Goal: Task Accomplishment & Management: Use online tool/utility

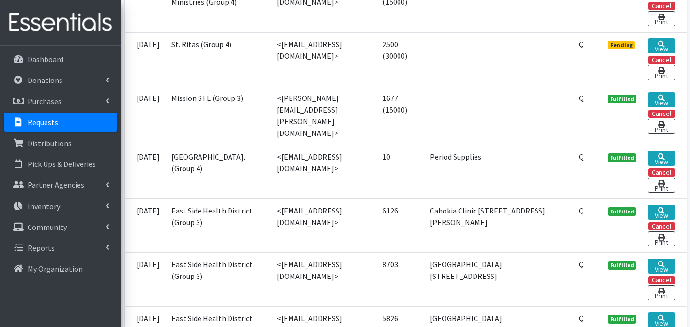
scroll to position [701, 0]
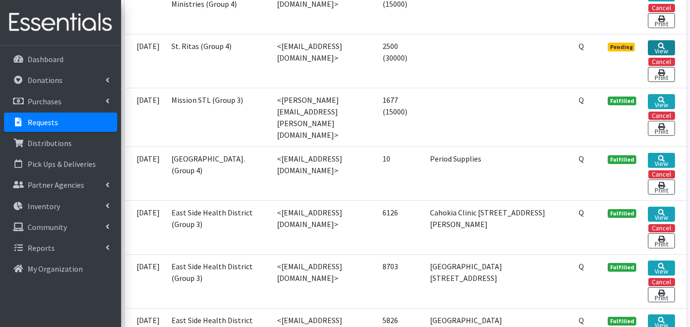
click at [653, 55] on link "View" at bounding box center [661, 47] width 27 height 15
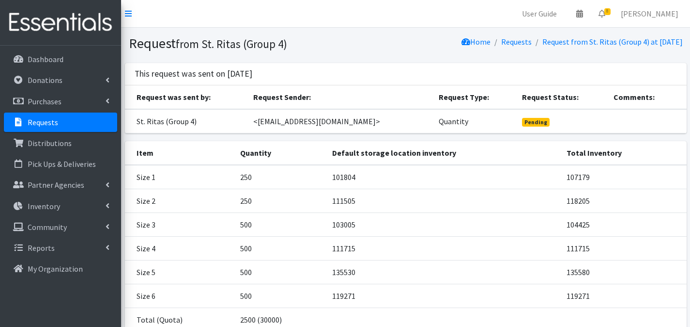
scroll to position [66, 0]
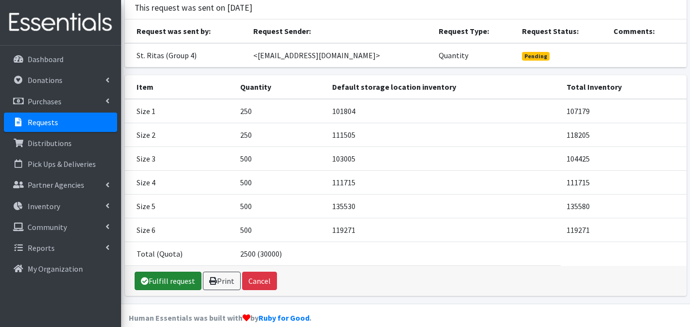
click at [165, 275] on link "Fulfill request" at bounding box center [168, 280] width 67 height 18
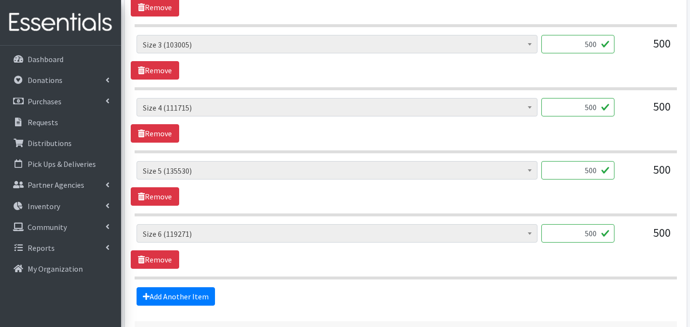
scroll to position [638, 0]
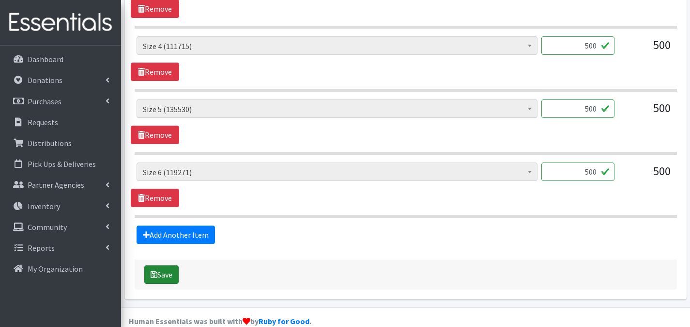
click at [172, 265] on button "Save" at bounding box center [161, 274] width 34 height 18
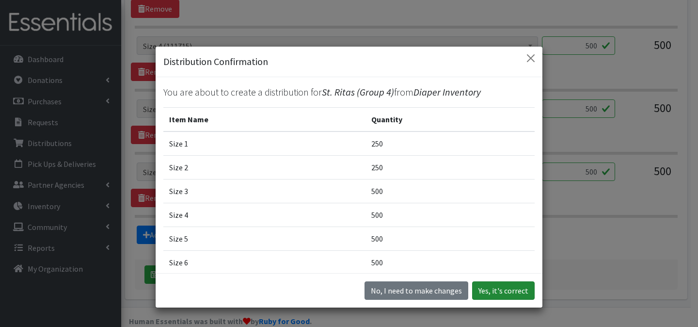
click at [526, 291] on button "Yes, it's correct" at bounding box center [503, 290] width 62 height 18
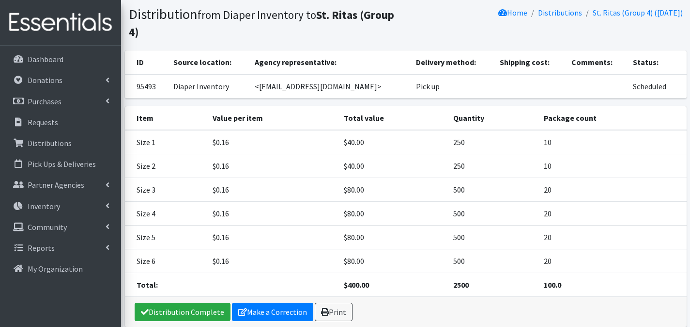
scroll to position [105, 0]
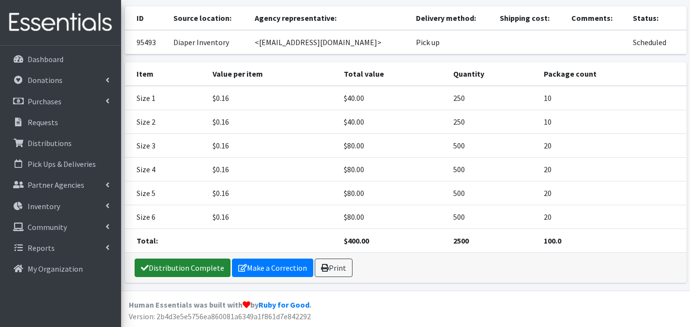
click at [201, 264] on link "Distribution Complete" at bounding box center [183, 267] width 96 height 18
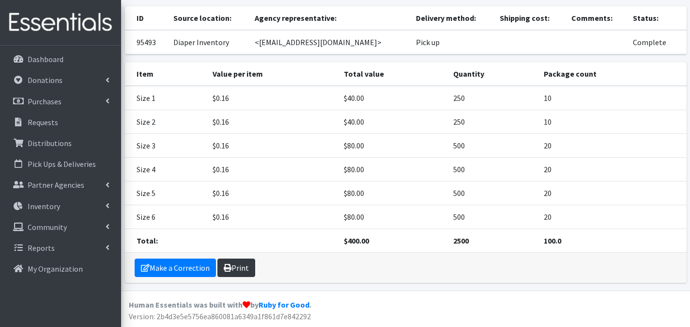
click at [237, 269] on link "Print" at bounding box center [237, 267] width 38 height 18
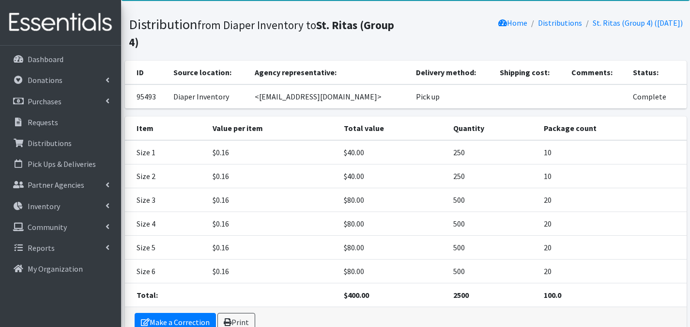
scroll to position [0, 0]
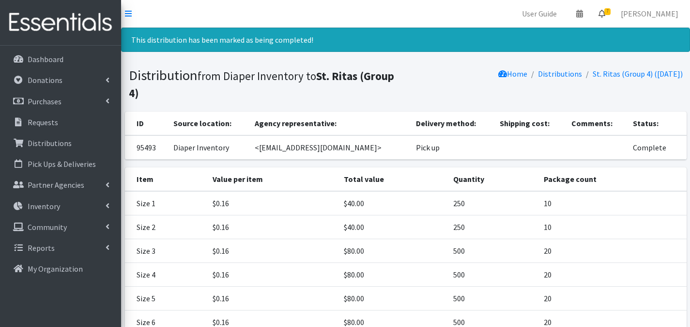
click at [607, 17] on link "7" at bounding box center [602, 13] width 22 height 19
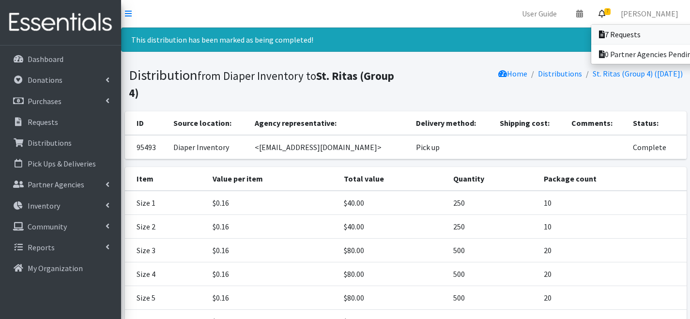
click at [612, 29] on link "7 Requests" at bounding box center [659, 34] width 135 height 19
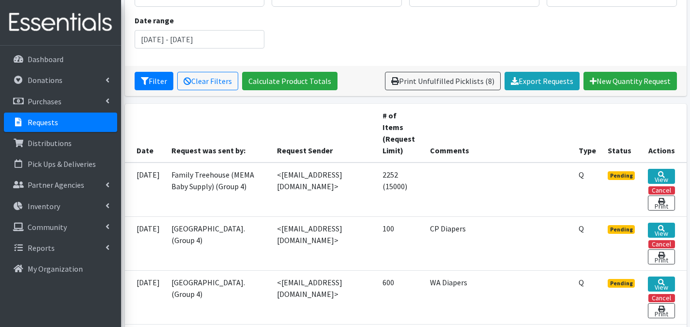
scroll to position [190, 0]
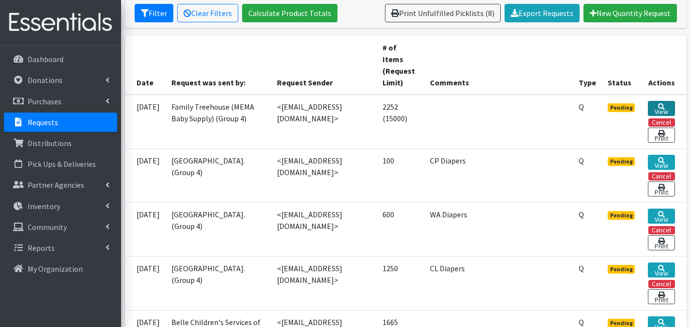
click at [672, 109] on link "View" at bounding box center [661, 108] width 27 height 15
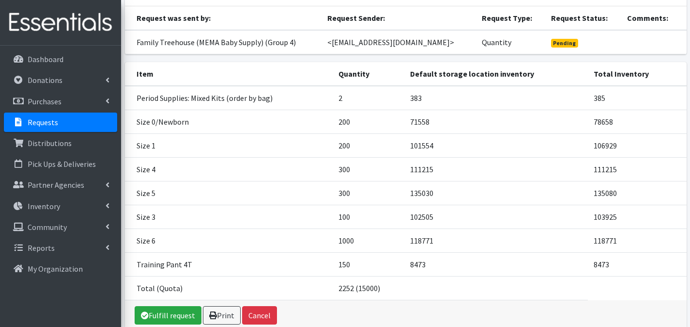
scroll to position [143, 0]
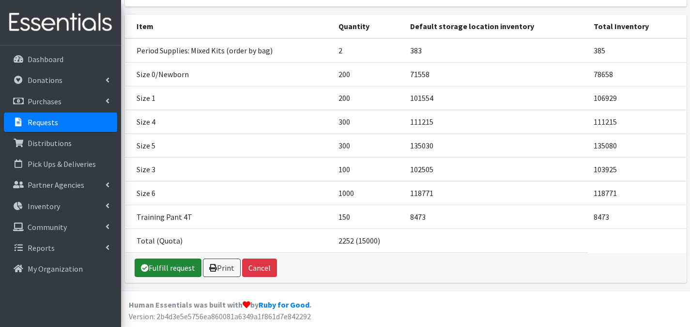
click at [174, 261] on link "Fulfill request" at bounding box center [168, 267] width 67 height 18
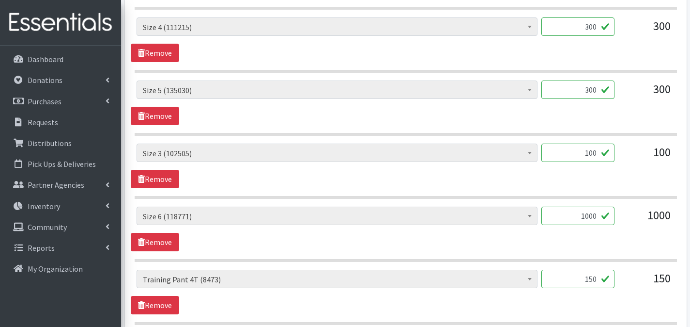
scroll to position [754, 0]
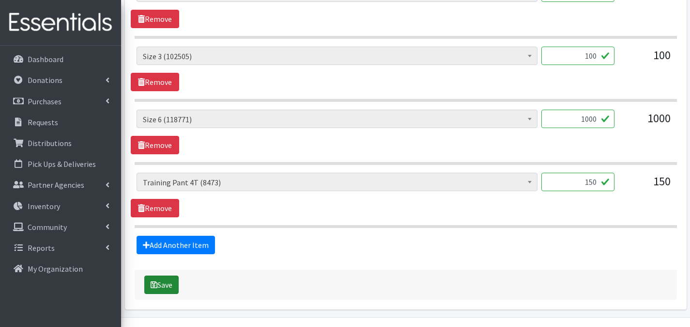
click at [166, 275] on button "Save" at bounding box center [161, 284] width 34 height 18
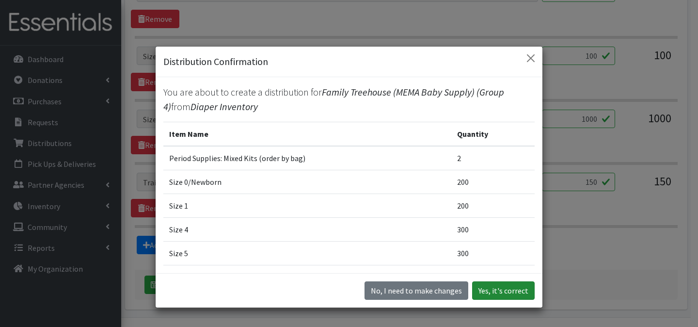
click at [493, 285] on button "Yes, it's correct" at bounding box center [503, 290] width 62 height 18
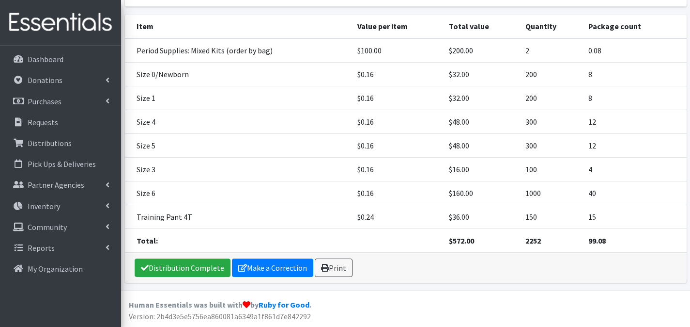
scroll to position [136, 0]
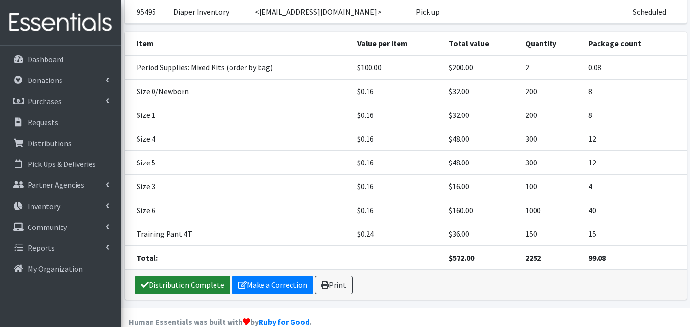
click at [191, 286] on link "Distribution Complete" at bounding box center [183, 284] width 96 height 18
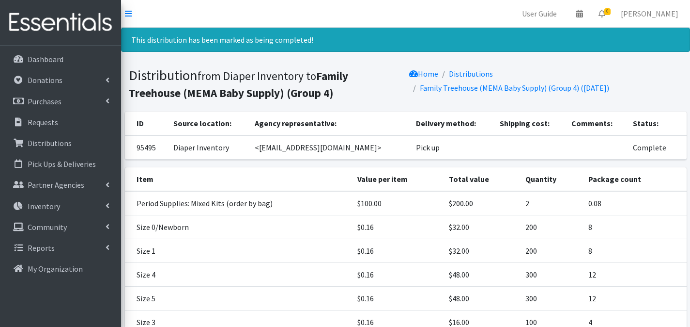
scroll to position [153, 0]
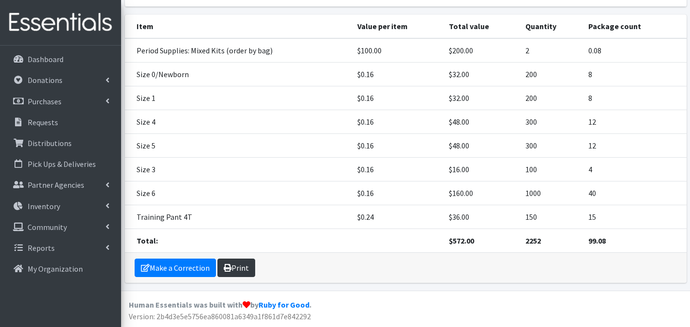
click at [247, 264] on link "Print" at bounding box center [237, 267] width 38 height 18
click at [249, 263] on link "Print" at bounding box center [237, 267] width 38 height 18
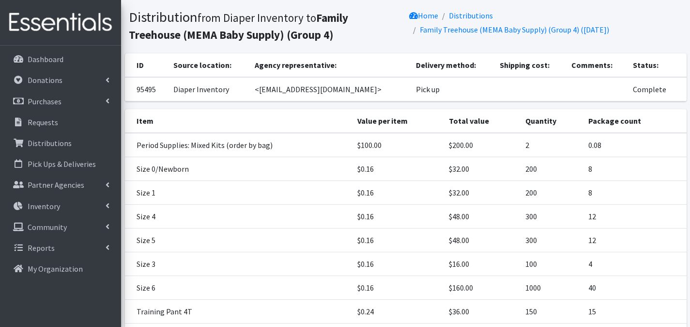
scroll to position [0, 0]
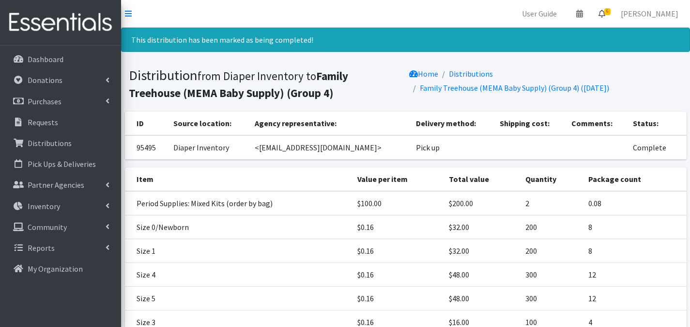
click at [606, 14] on icon at bounding box center [602, 14] width 7 height 8
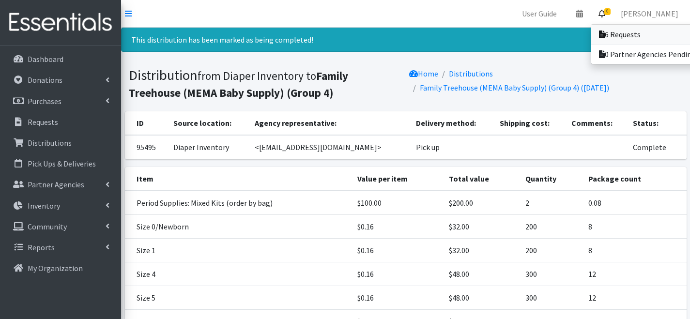
click at [610, 28] on link "6 Requests" at bounding box center [659, 34] width 135 height 19
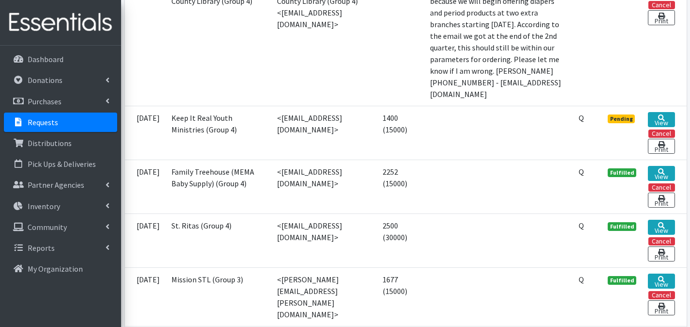
scroll to position [569, 0]
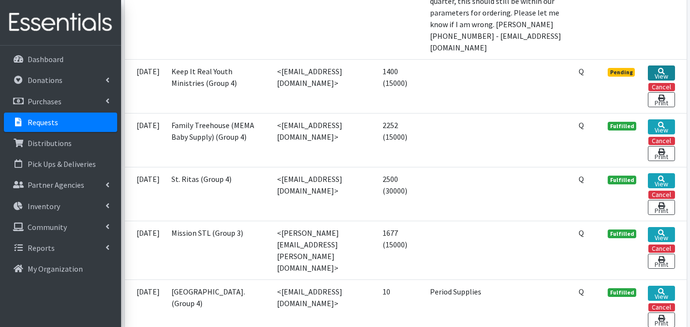
click at [661, 80] on link "View" at bounding box center [661, 72] width 27 height 15
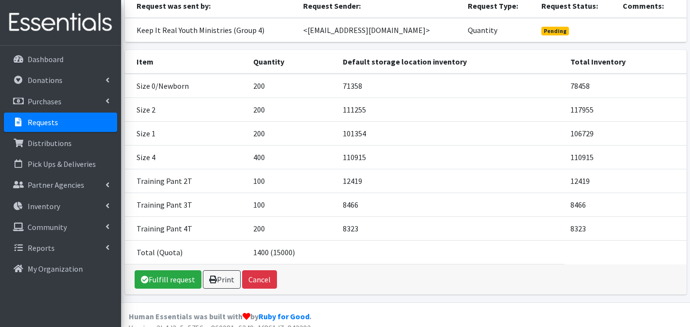
scroll to position [87, 0]
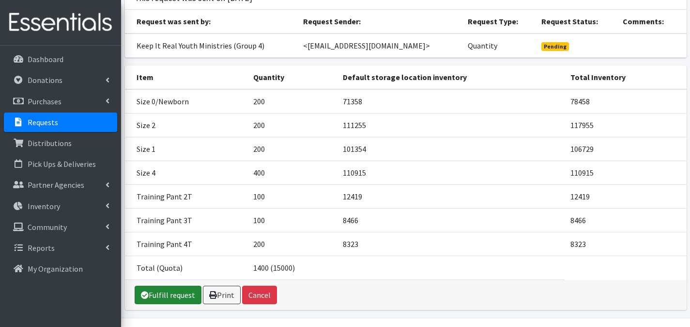
click at [179, 292] on link "Fulfill request" at bounding box center [168, 294] width 67 height 18
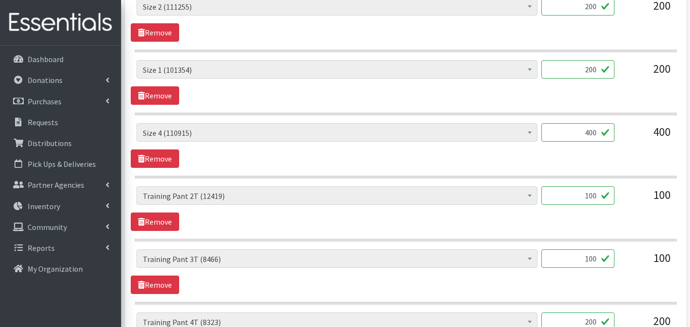
scroll to position [701, 0]
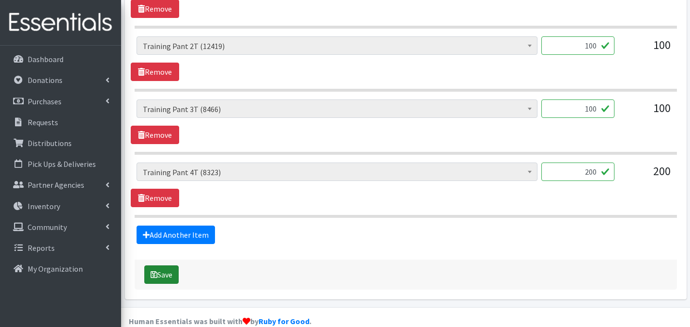
click at [171, 265] on button "Save" at bounding box center [161, 274] width 34 height 18
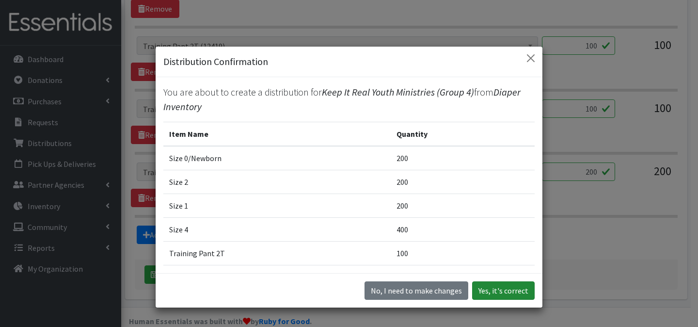
click at [496, 292] on button "Yes, it's correct" at bounding box center [503, 290] width 62 height 18
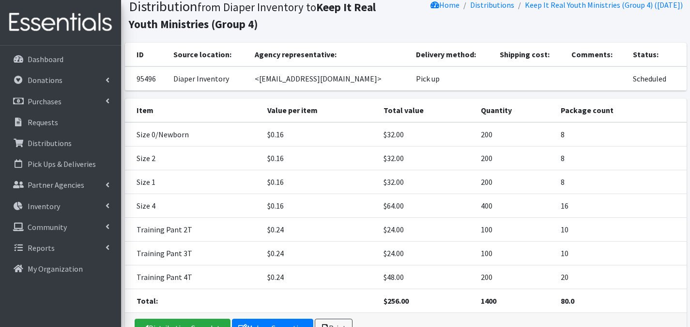
scroll to position [129, 0]
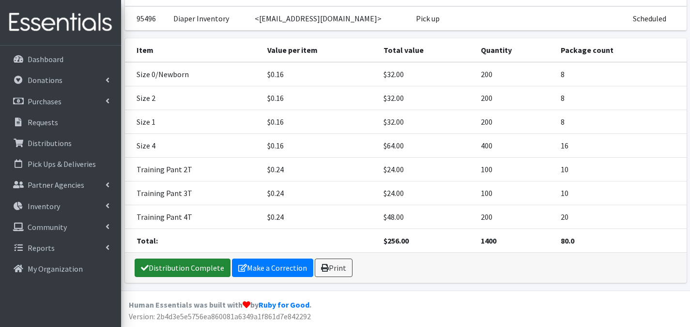
click at [191, 263] on link "Distribution Complete" at bounding box center [183, 267] width 96 height 18
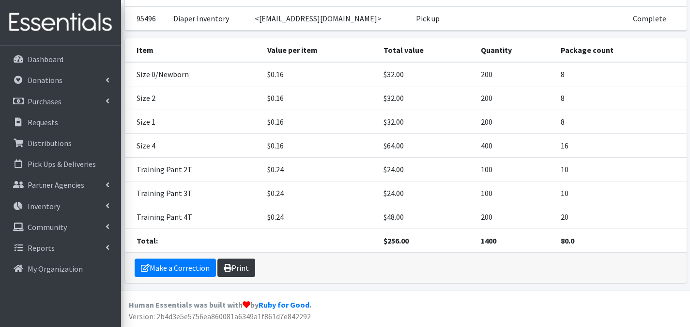
click at [248, 262] on link "Print" at bounding box center [237, 267] width 38 height 18
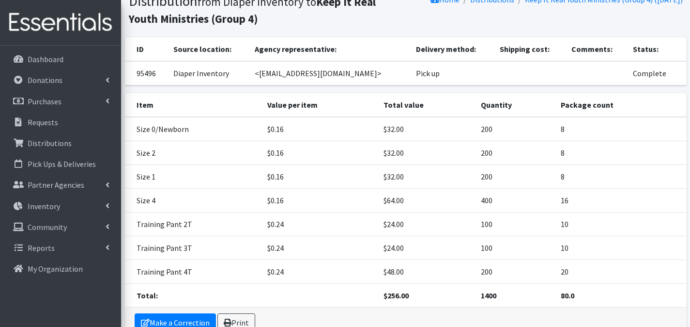
scroll to position [0, 0]
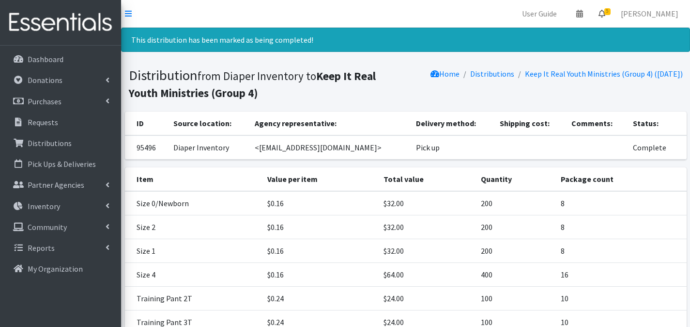
click at [609, 18] on link "5" at bounding box center [602, 13] width 22 height 19
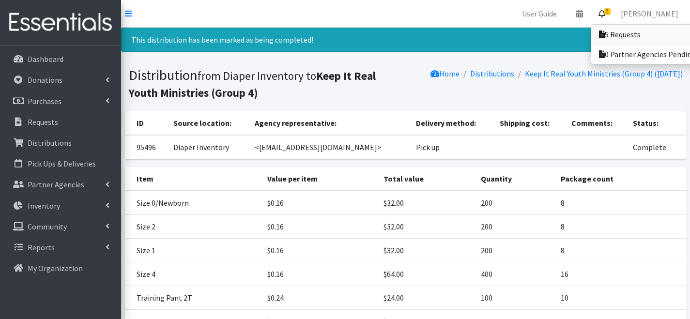
click at [612, 33] on link "5 Requests" at bounding box center [659, 34] width 135 height 19
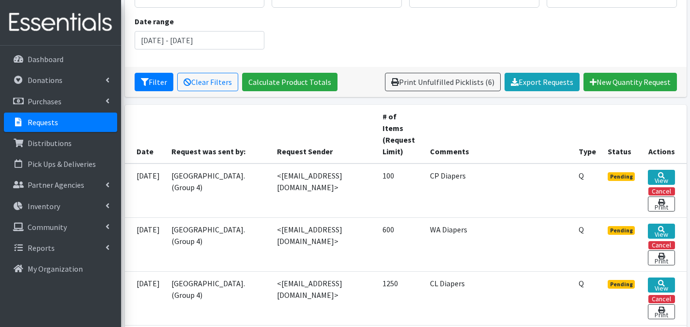
scroll to position [190, 0]
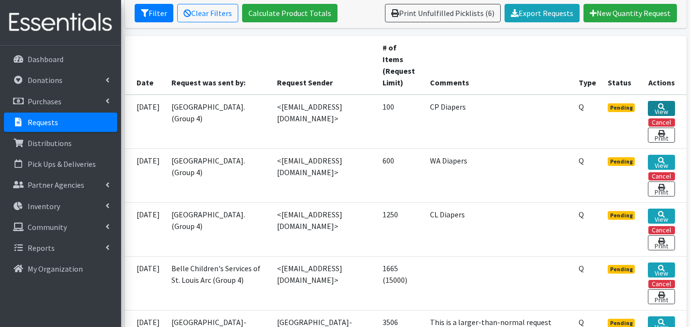
click at [655, 103] on link "View" at bounding box center [661, 108] width 27 height 15
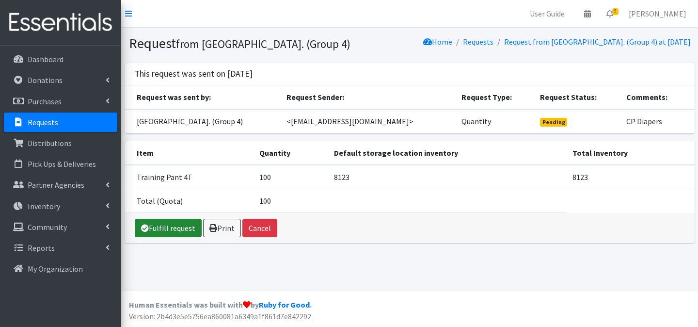
click at [188, 237] on link "Fulfill request" at bounding box center [168, 227] width 67 height 18
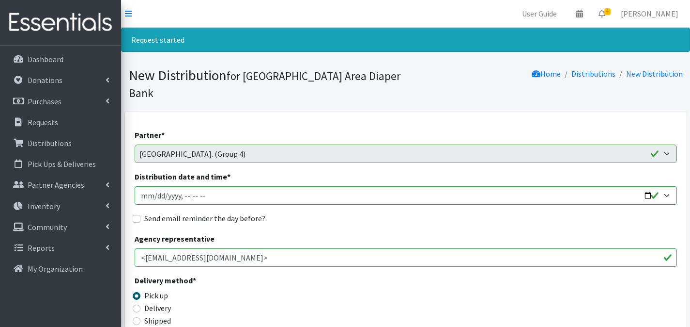
scroll to position [324, 0]
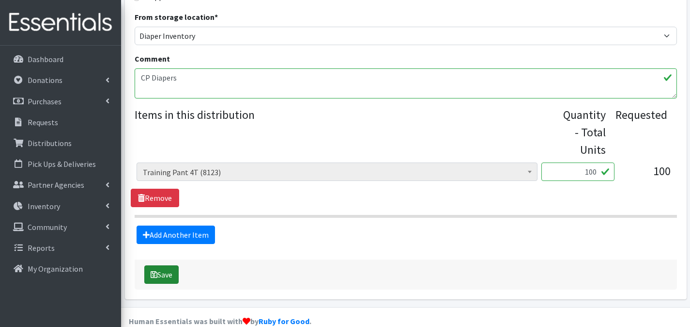
click at [177, 265] on button "Save" at bounding box center [161, 274] width 34 height 18
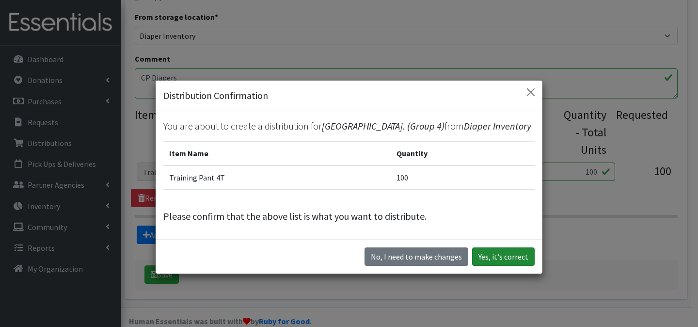
click at [498, 264] on button "Yes, it's correct" at bounding box center [503, 256] width 62 height 18
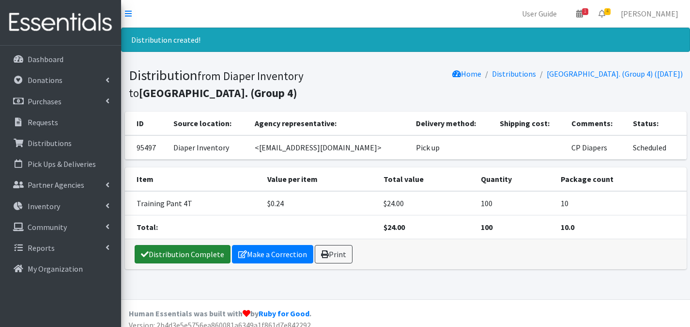
click at [179, 255] on link "Distribution Complete" at bounding box center [183, 254] width 96 height 18
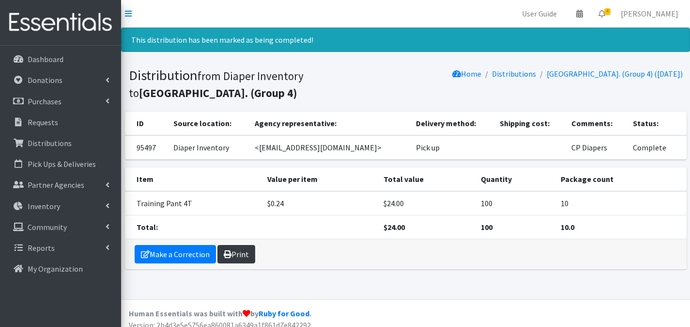
click at [245, 254] on link "Print" at bounding box center [237, 254] width 38 height 18
click at [240, 248] on link "Print" at bounding box center [237, 254] width 38 height 18
click at [606, 16] on icon at bounding box center [602, 14] width 7 height 8
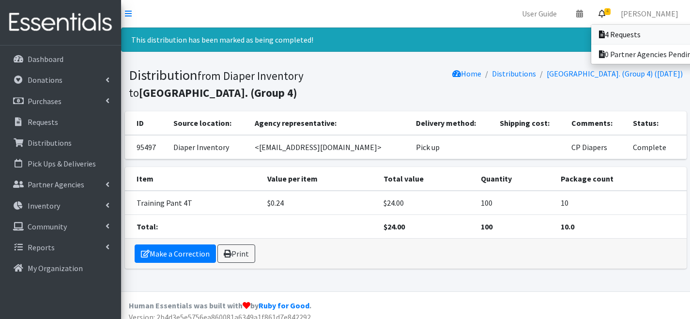
click at [621, 39] on link "4 Requests" at bounding box center [659, 34] width 135 height 19
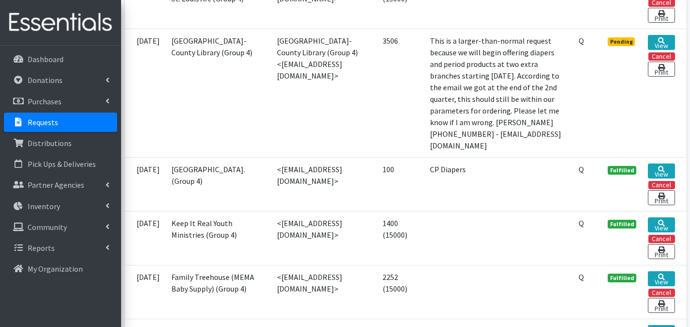
scroll to position [400, 0]
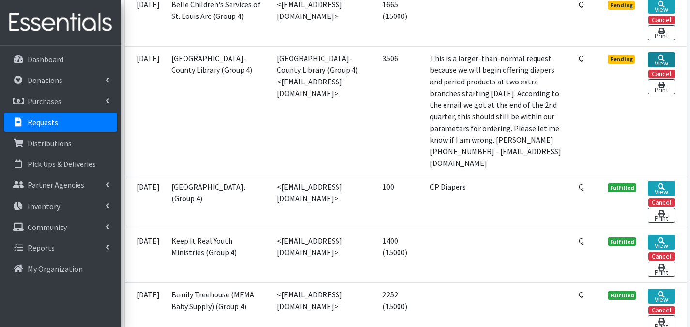
click at [671, 67] on link "View" at bounding box center [661, 59] width 27 height 15
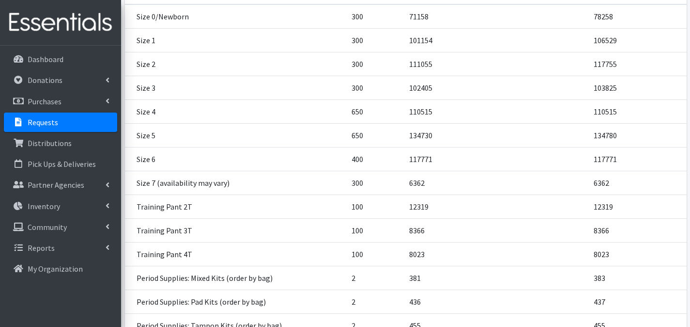
scroll to position [338, 0]
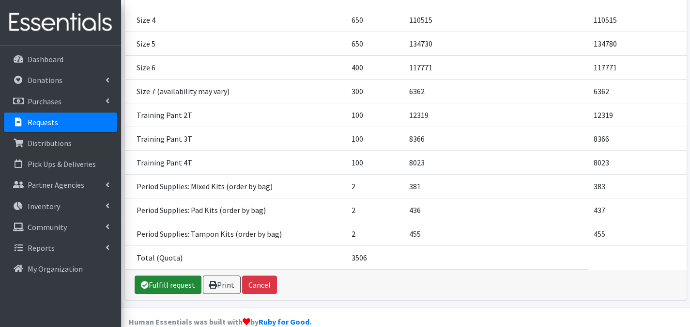
click at [178, 275] on link "Fulfill request" at bounding box center [168, 284] width 67 height 18
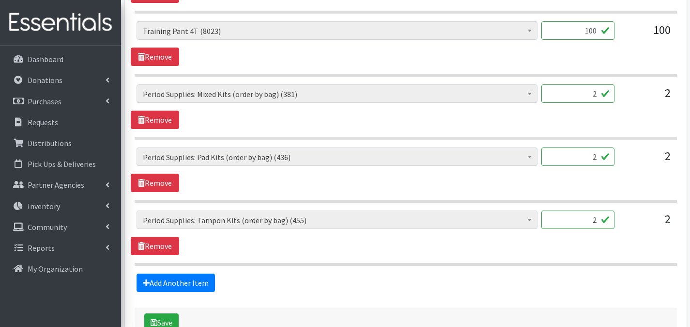
scroll to position [1142, 0]
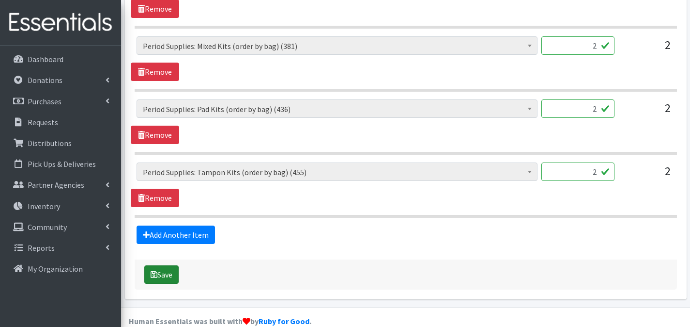
click at [162, 265] on button "Save" at bounding box center [161, 274] width 34 height 18
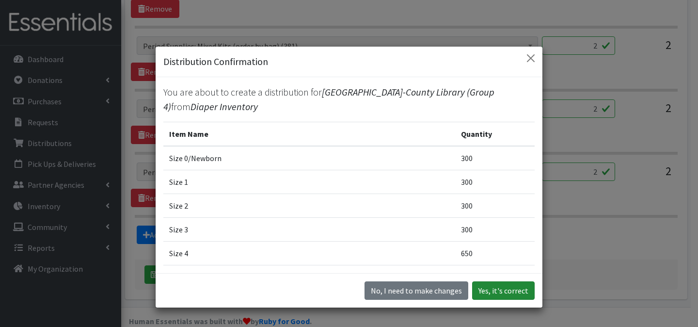
click at [523, 293] on button "Yes, it's correct" at bounding box center [503, 290] width 62 height 18
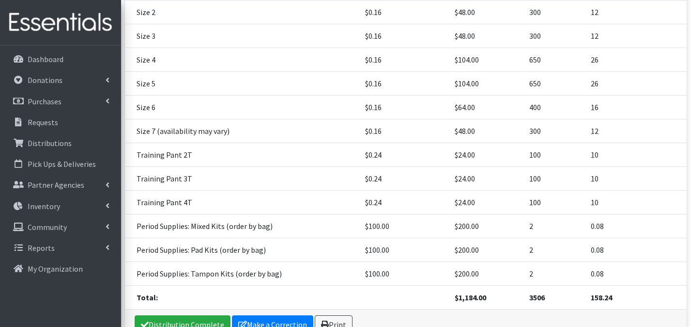
scroll to position [365, 0]
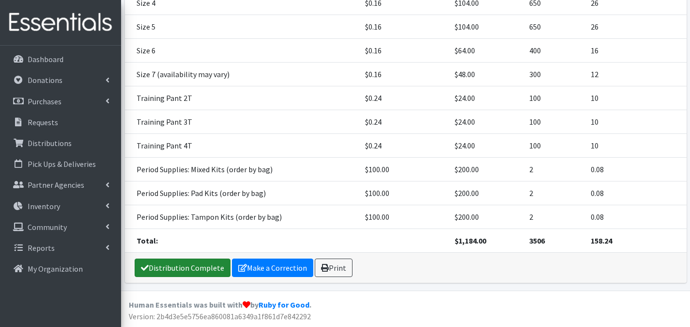
click at [192, 264] on link "Distribution Complete" at bounding box center [183, 267] width 96 height 18
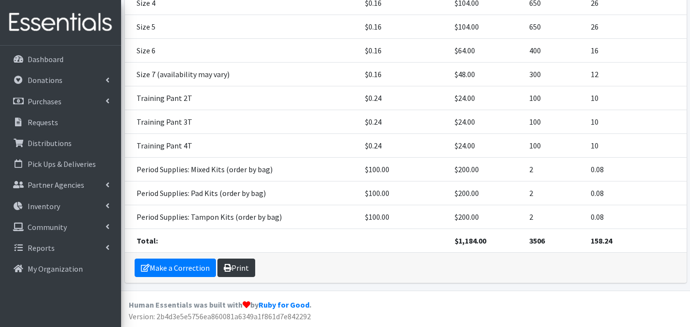
click at [236, 265] on link "Print" at bounding box center [237, 267] width 38 height 18
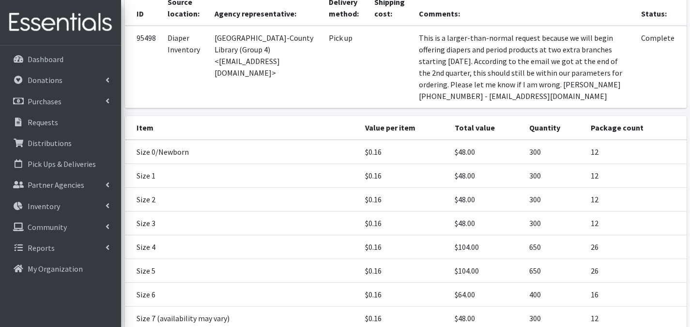
scroll to position [0, 0]
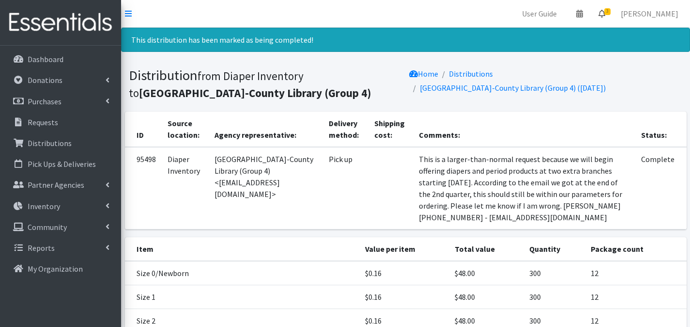
click at [605, 15] on icon at bounding box center [602, 14] width 7 height 8
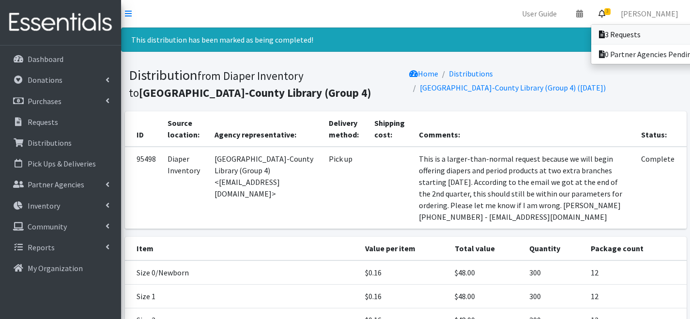
click at [609, 29] on link "3 Requests" at bounding box center [659, 34] width 135 height 19
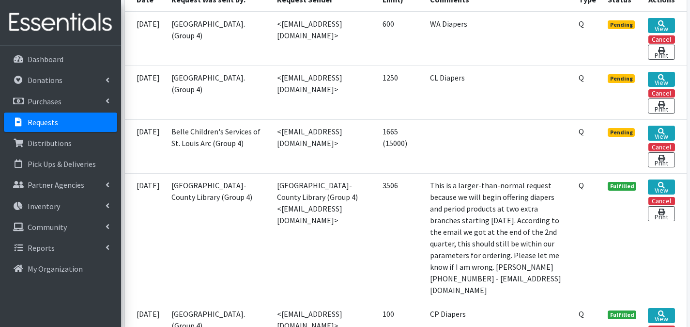
scroll to position [283, 0]
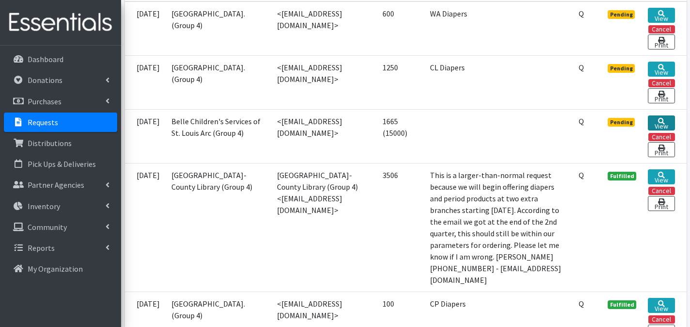
click at [666, 120] on link "View" at bounding box center [661, 122] width 27 height 15
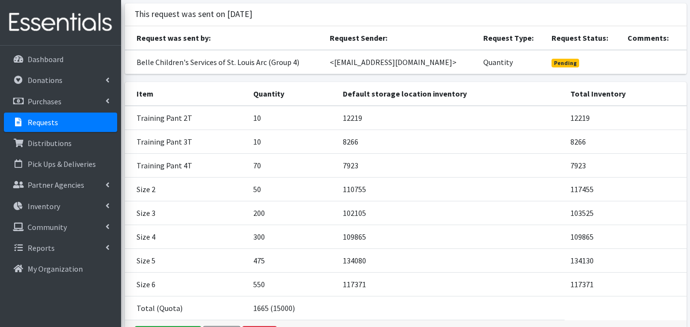
scroll to position [143, 0]
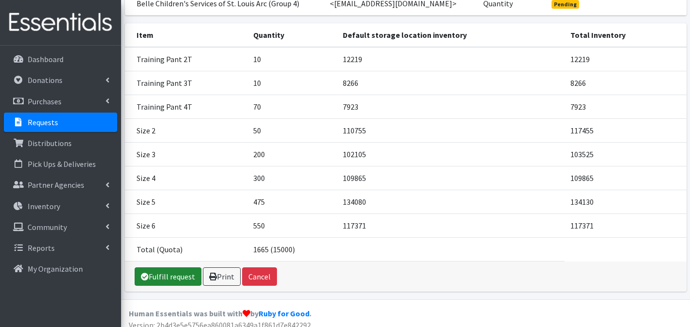
click at [178, 267] on link "Fulfill request" at bounding box center [168, 276] width 67 height 18
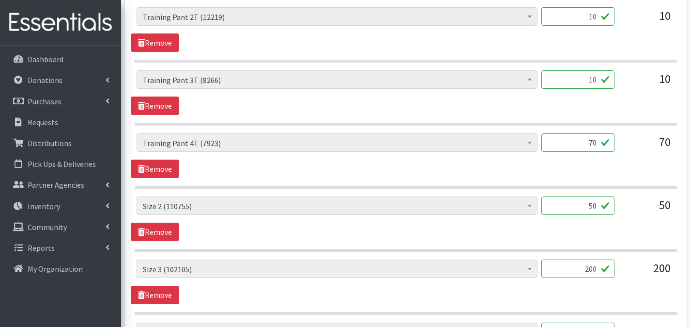
scroll to position [764, 0]
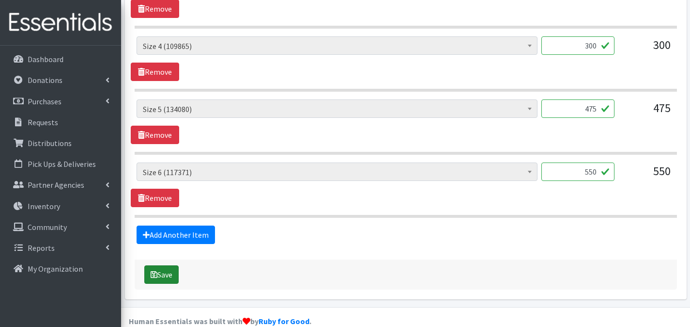
click at [177, 265] on button "Save" at bounding box center [161, 274] width 34 height 18
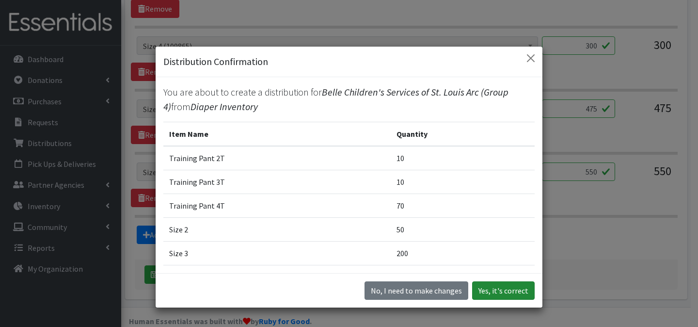
click at [504, 290] on button "Yes, it's correct" at bounding box center [503, 290] width 62 height 18
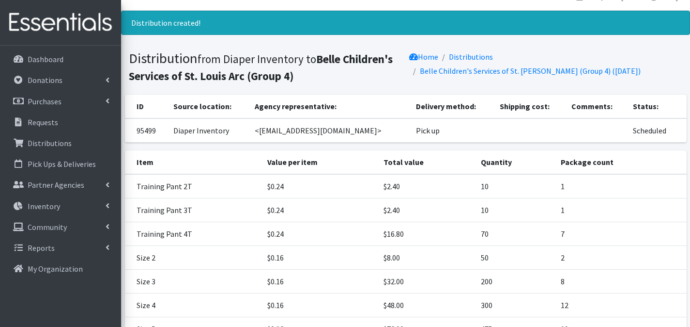
scroll to position [153, 0]
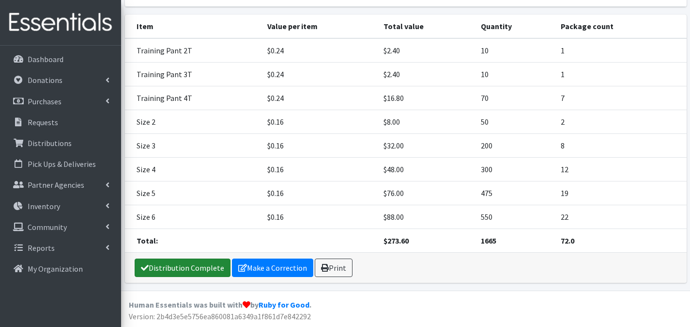
click at [202, 266] on link "Distribution Complete" at bounding box center [183, 267] width 96 height 18
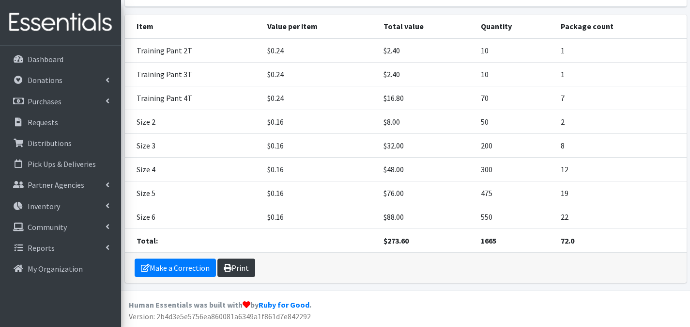
click at [245, 269] on link "Print" at bounding box center [237, 267] width 38 height 18
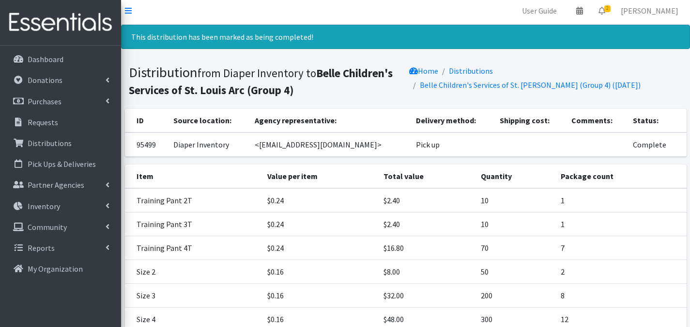
scroll to position [0, 0]
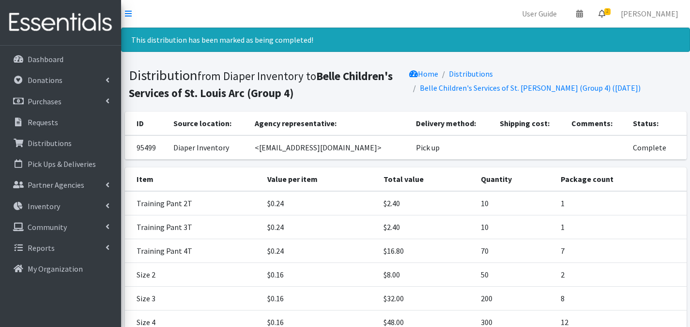
click at [606, 16] on icon at bounding box center [602, 14] width 7 height 8
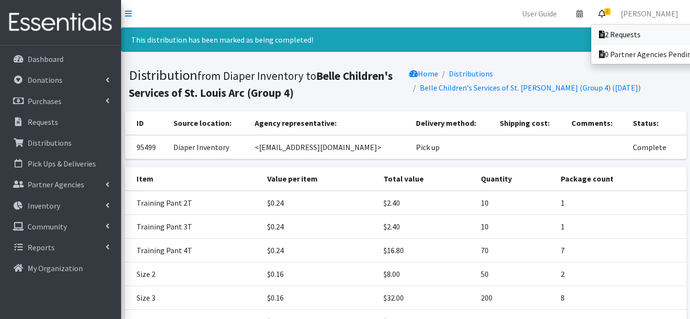
click at [605, 35] on icon at bounding box center [602, 35] width 6 height 8
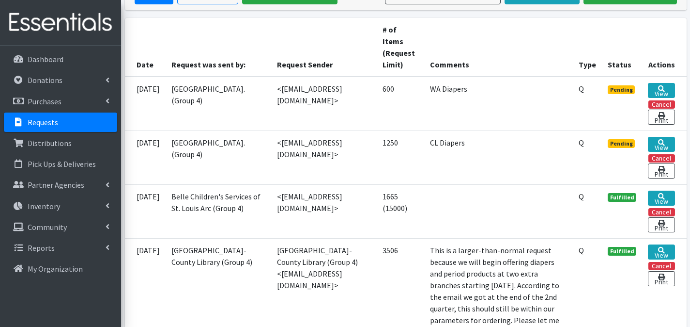
scroll to position [194, 0]
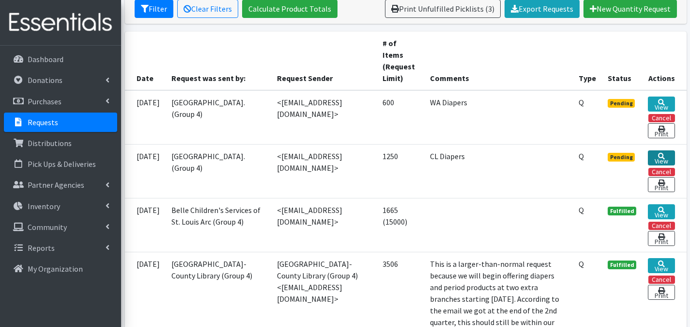
click at [663, 161] on link "View" at bounding box center [661, 157] width 27 height 15
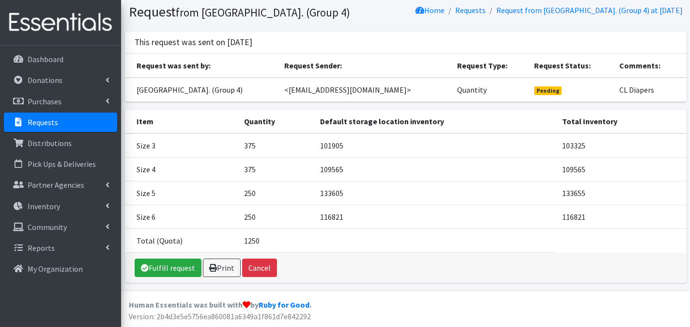
scroll to position [43, 0]
click at [189, 265] on link "Fulfill request" at bounding box center [168, 267] width 67 height 18
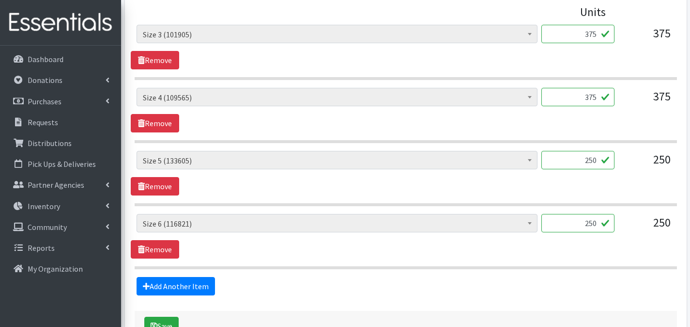
scroll to position [513, 0]
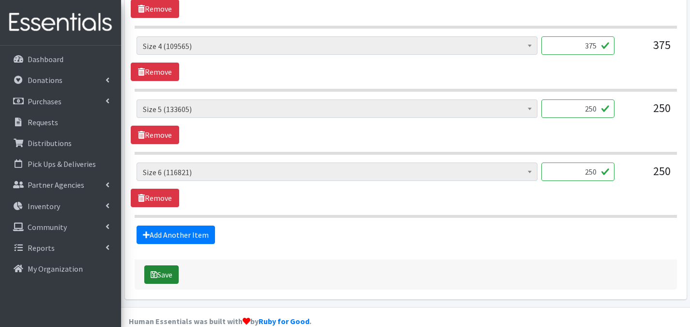
click at [161, 265] on button "Save" at bounding box center [161, 274] width 34 height 18
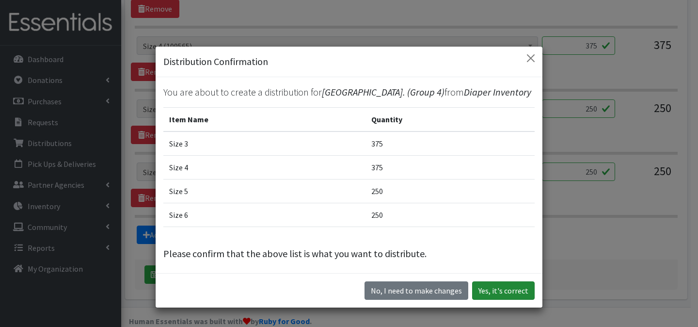
click at [498, 293] on button "Yes, it's correct" at bounding box center [503, 290] width 62 height 18
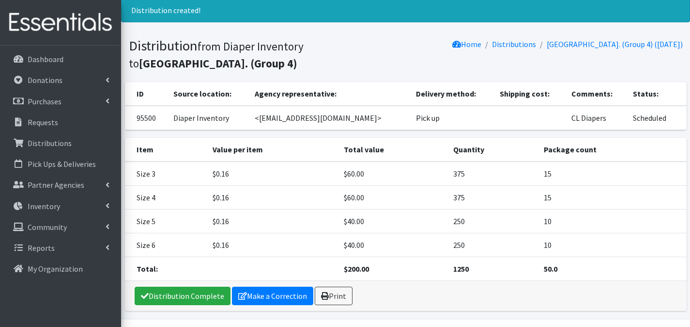
scroll to position [58, 0]
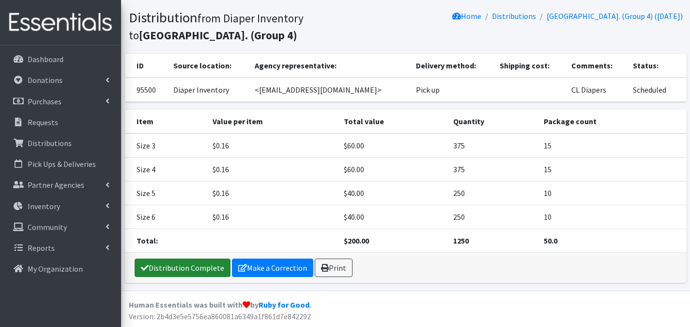
click at [188, 270] on link "Distribution Complete" at bounding box center [183, 267] width 96 height 18
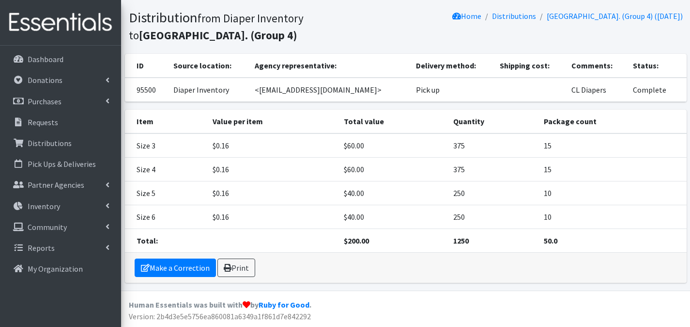
click at [245, 277] on div "Make a Correction Print" at bounding box center [406, 267] width 562 height 30
click at [244, 273] on link "Print" at bounding box center [237, 267] width 38 height 18
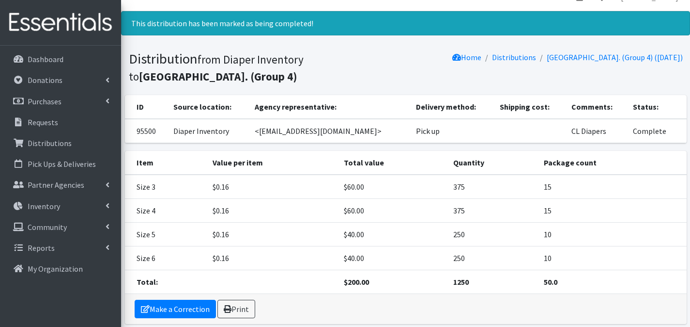
scroll to position [0, 0]
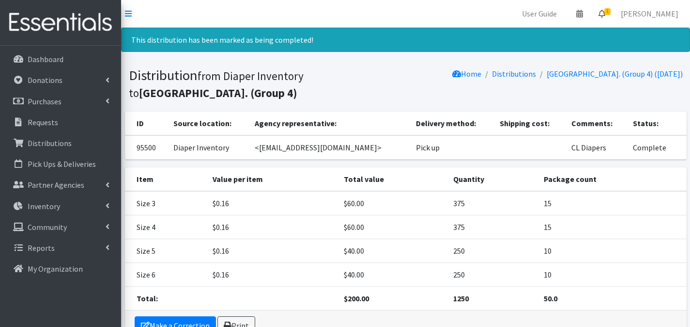
click at [606, 12] on icon at bounding box center [602, 14] width 7 height 8
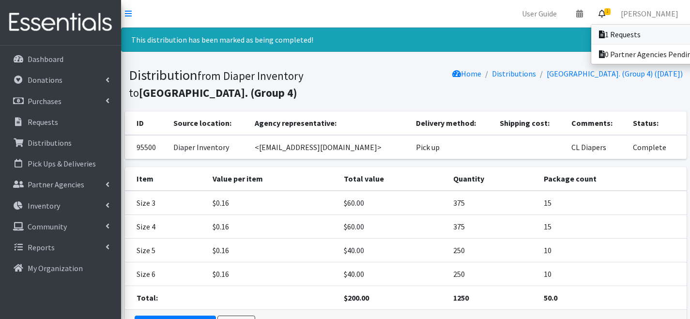
click at [605, 31] on link "1 Requests" at bounding box center [659, 34] width 135 height 19
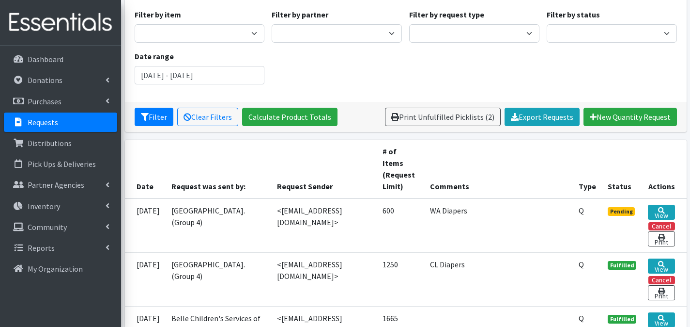
scroll to position [186, 0]
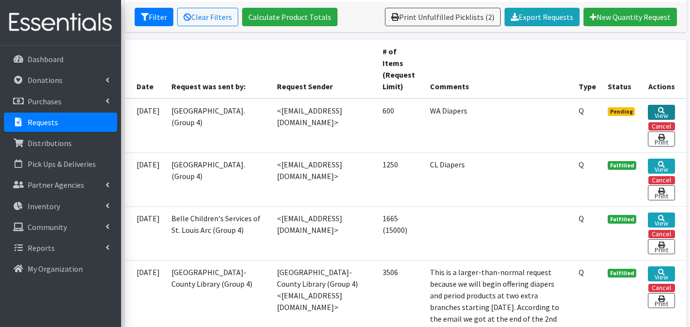
click at [654, 108] on link "View" at bounding box center [661, 112] width 27 height 15
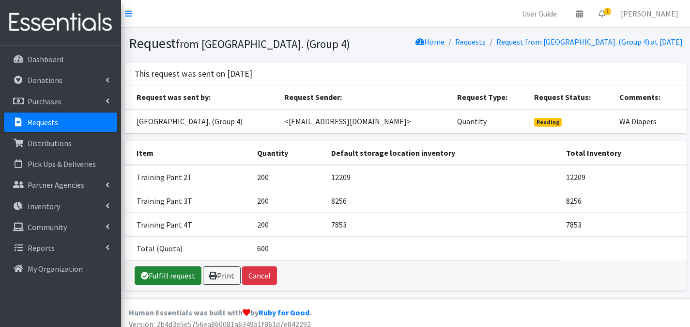
click at [184, 283] on link "Fulfill request" at bounding box center [168, 275] width 67 height 18
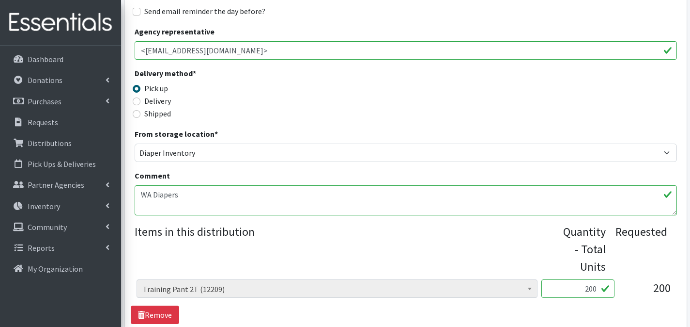
scroll to position [450, 0]
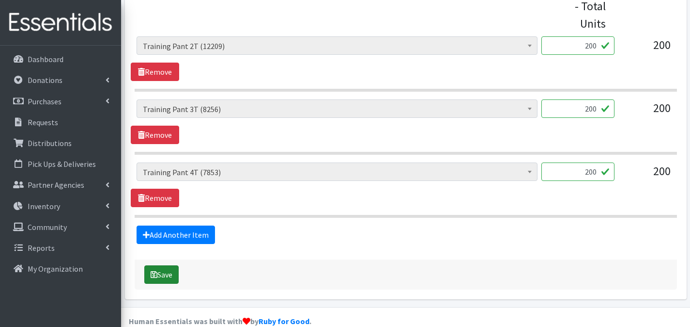
click at [168, 265] on button "Save" at bounding box center [161, 274] width 34 height 18
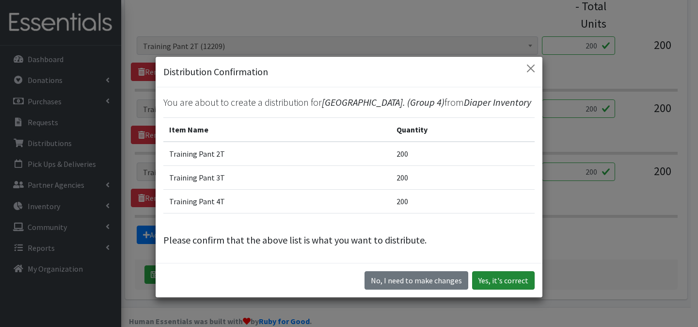
click at [486, 289] on button "Yes, it's correct" at bounding box center [503, 280] width 62 height 18
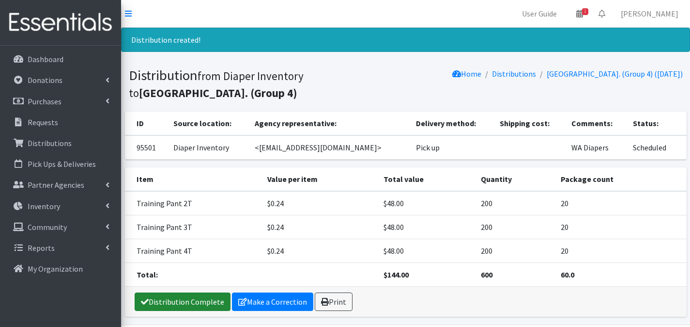
click at [171, 302] on link "Distribution Complete" at bounding box center [183, 301] width 96 height 18
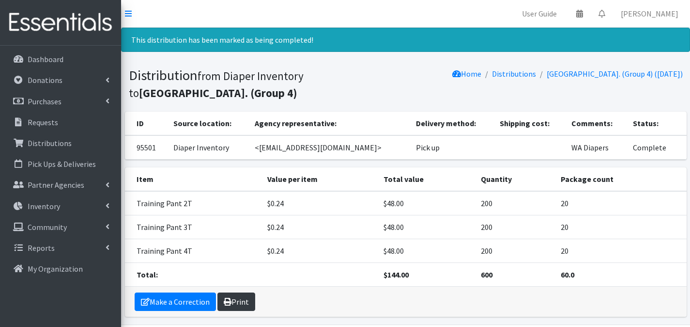
click at [245, 298] on link "Print" at bounding box center [237, 301] width 38 height 18
